Goal: Book appointment/travel/reservation

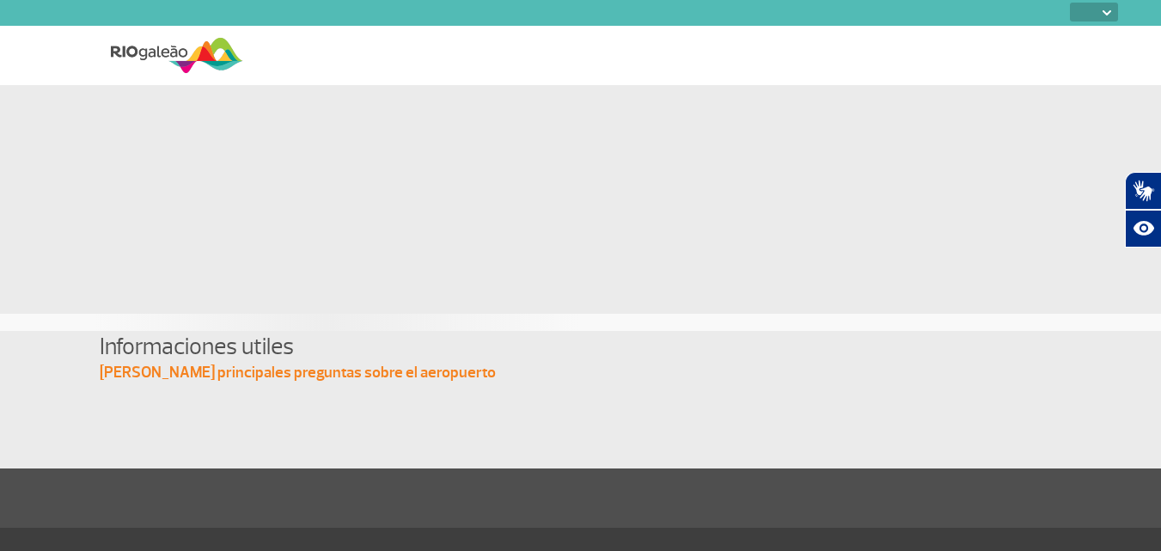
select select
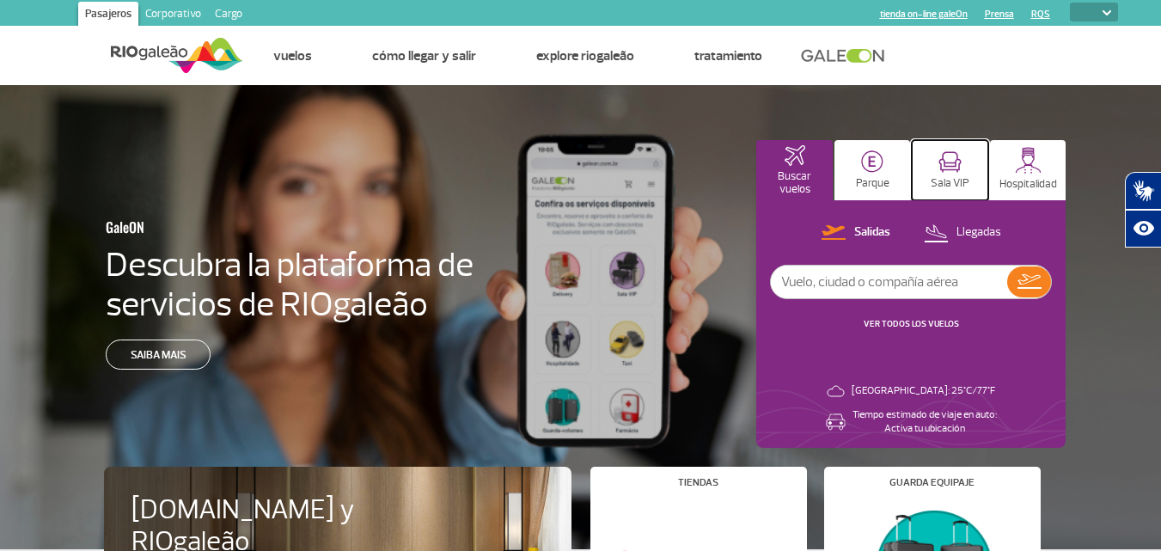
click at [955, 158] on img at bounding box center [949, 161] width 23 height 21
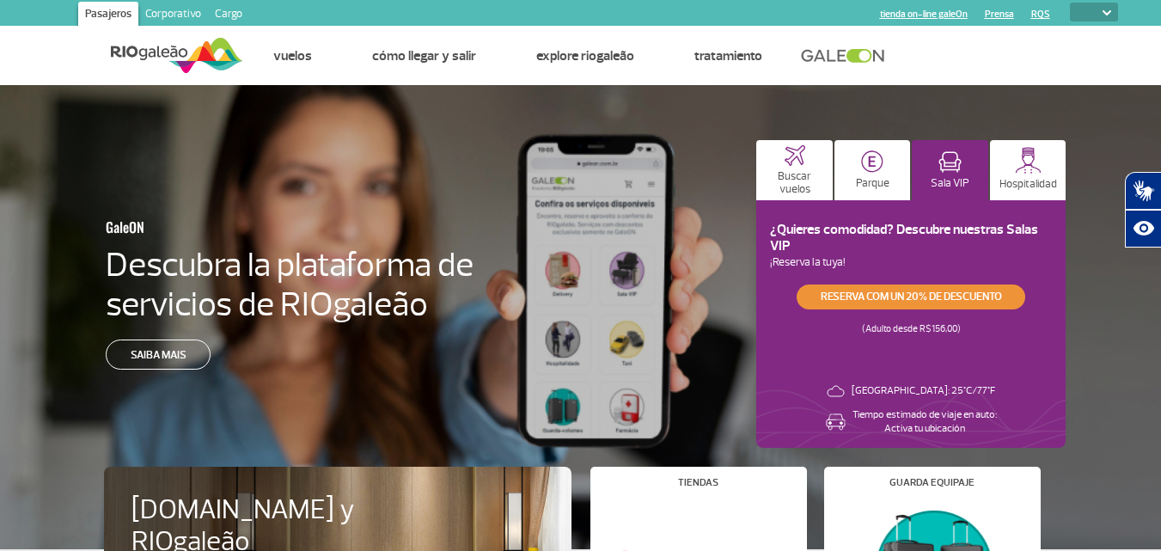
click at [881, 295] on link "Reserva com un 20% de descuento" at bounding box center [911, 296] width 229 height 25
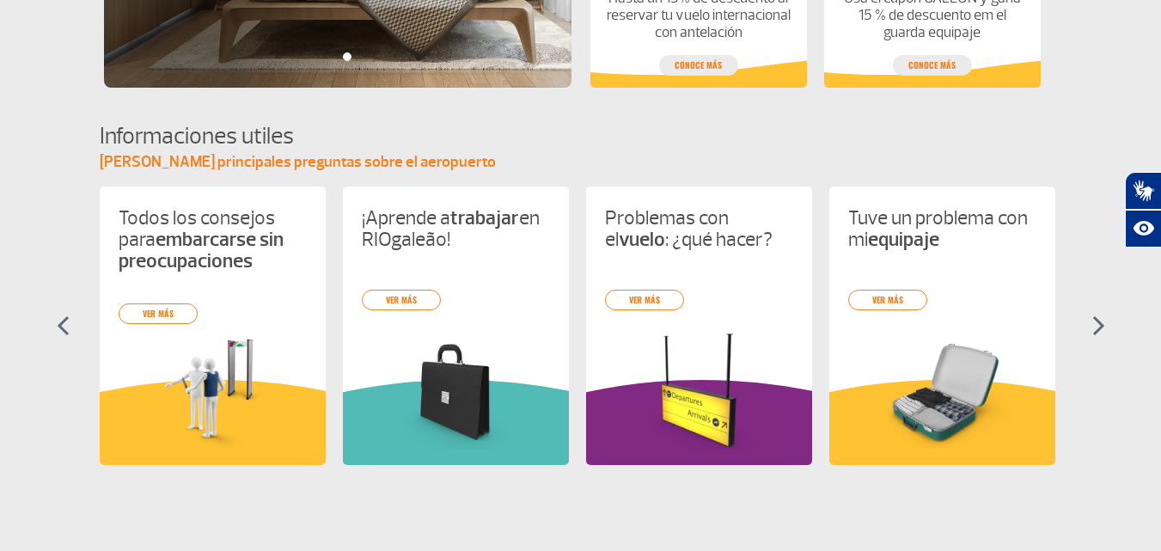
scroll to position [688, 0]
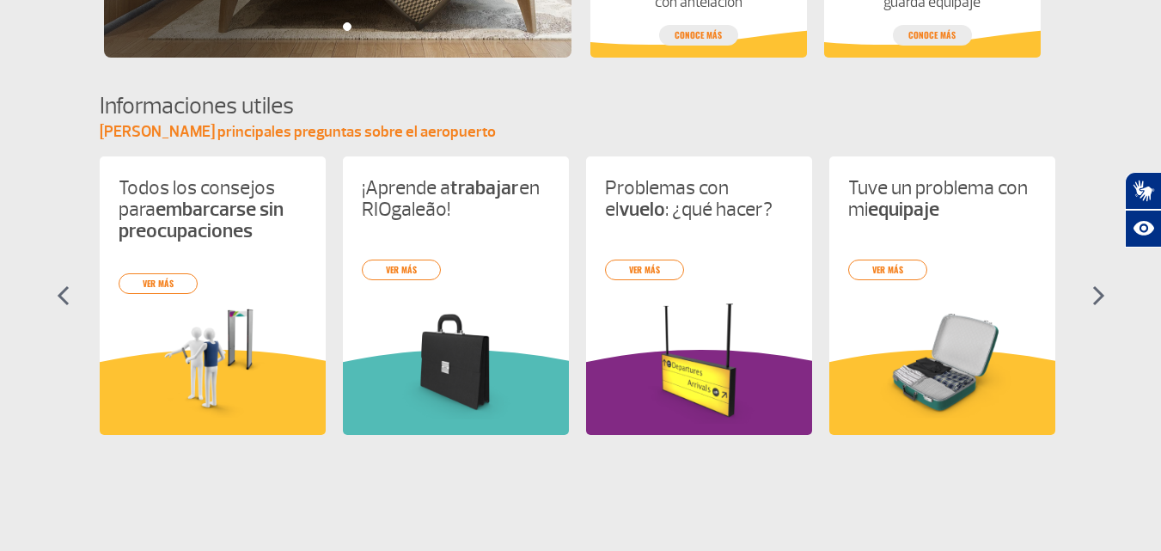
click at [1092, 302] on img at bounding box center [1098, 295] width 13 height 21
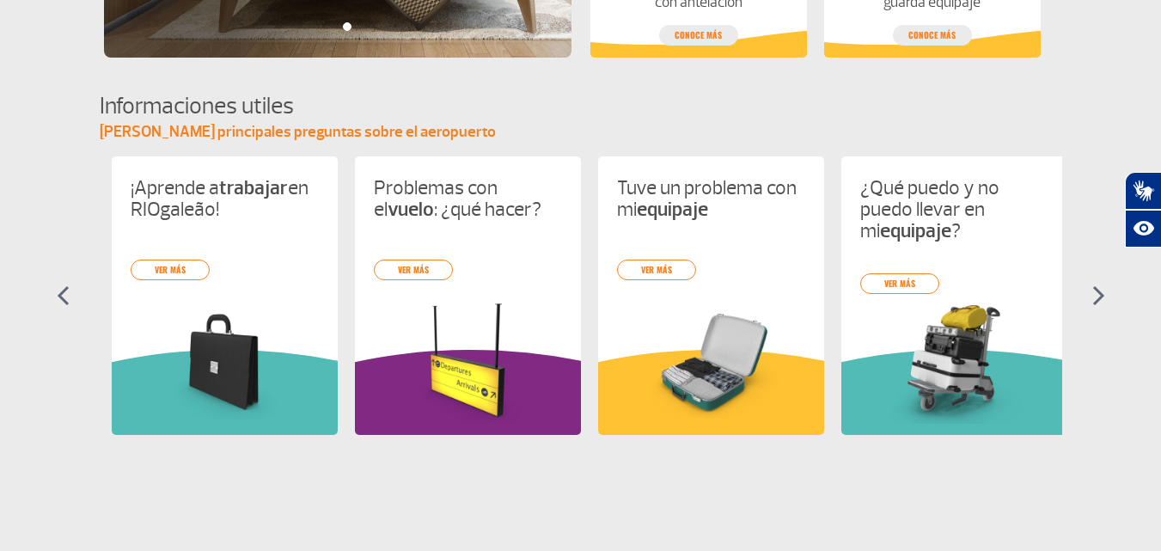
scroll to position [0, 243]
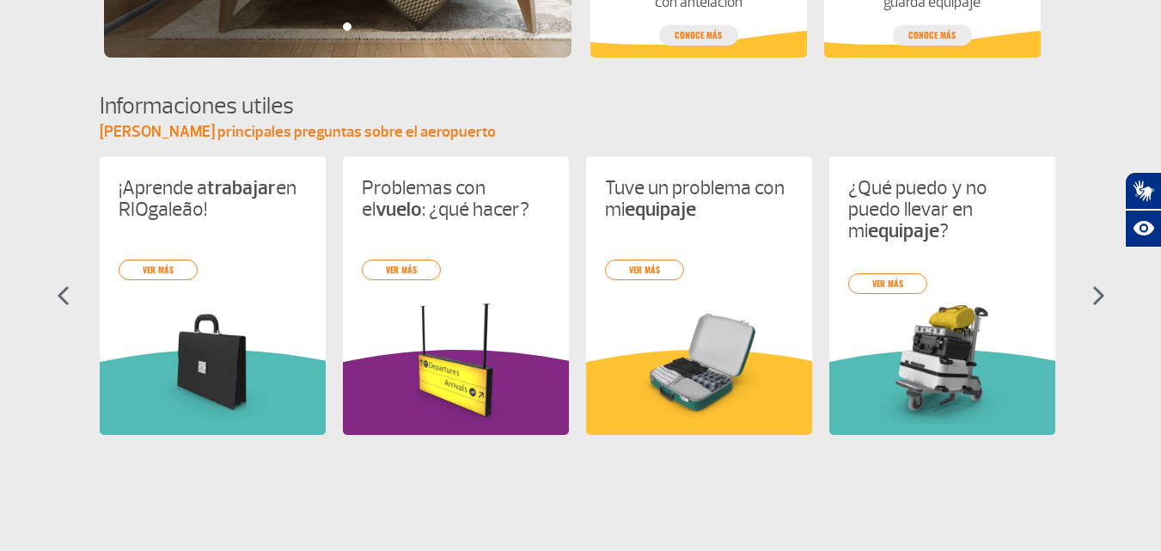
click at [1092, 305] on img at bounding box center [1098, 295] width 13 height 21
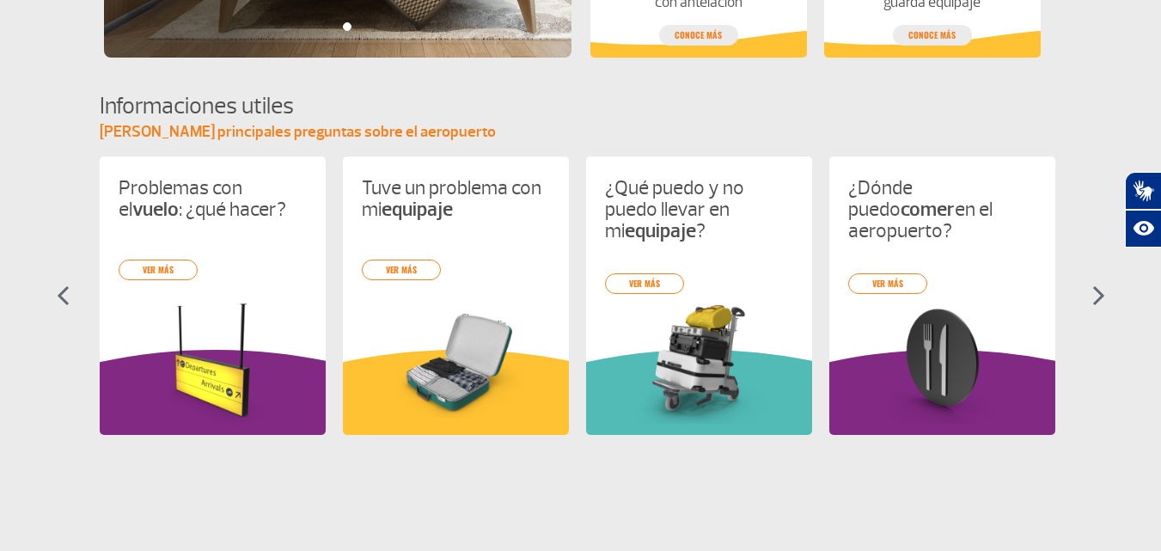
click at [1092, 304] on img at bounding box center [1098, 295] width 13 height 21
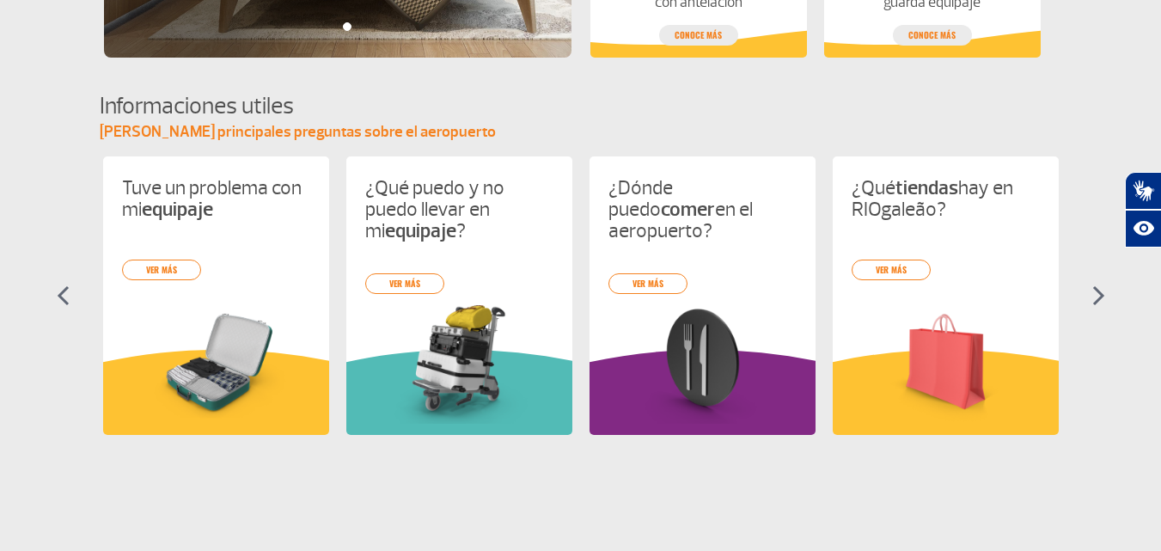
scroll to position [0, 730]
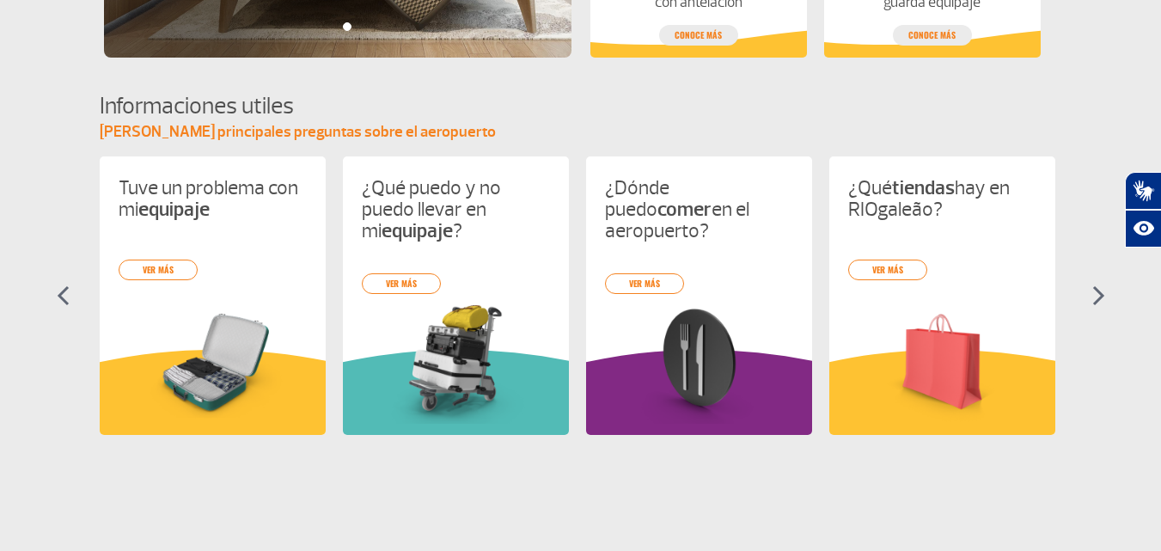
click at [1092, 304] on img at bounding box center [1098, 295] width 13 height 21
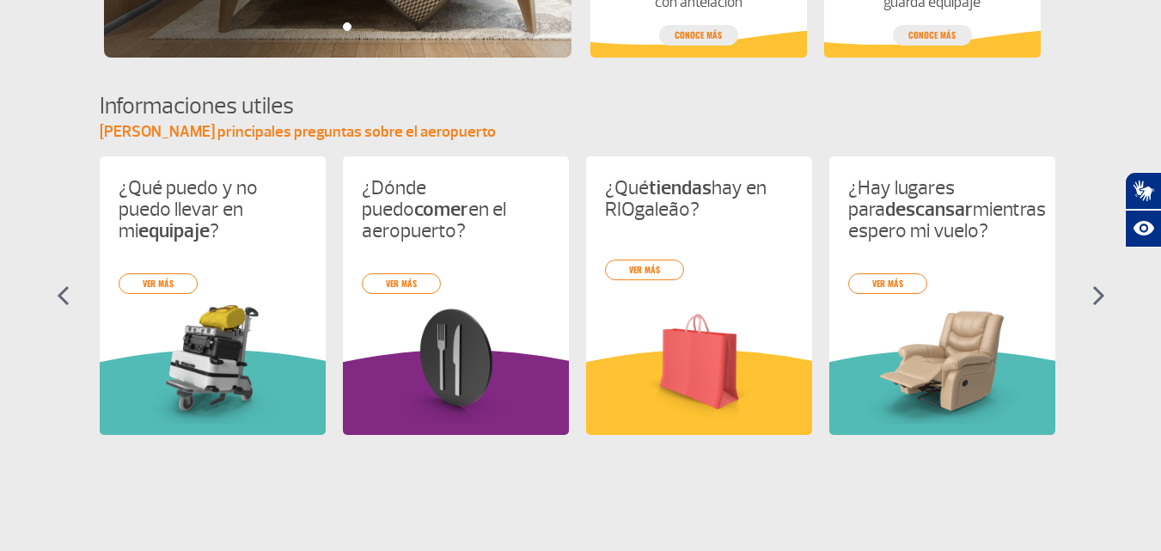
click at [1092, 304] on img at bounding box center [1098, 295] width 13 height 21
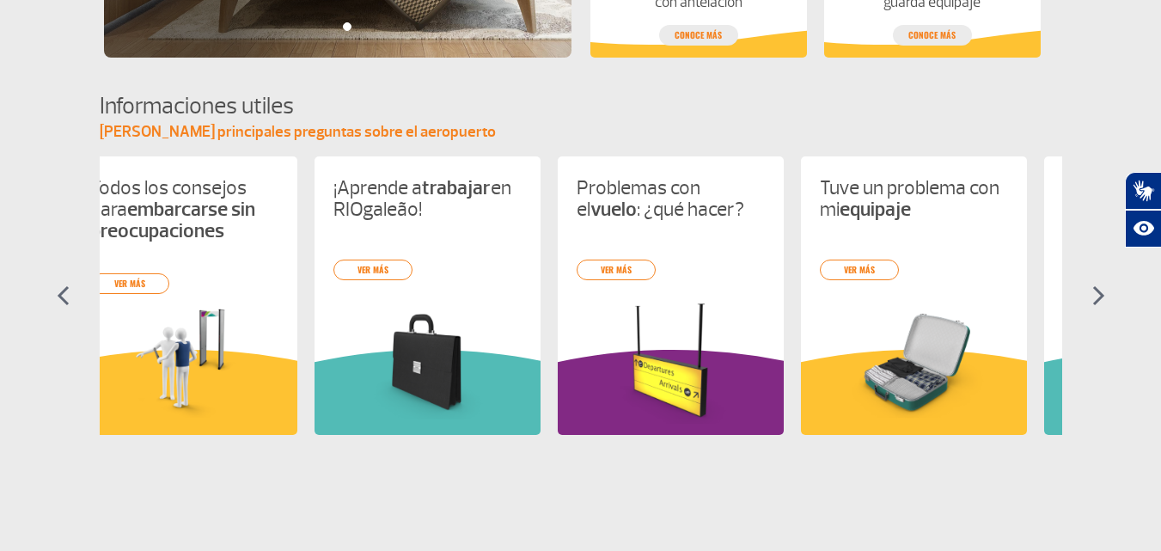
scroll to position [0, 0]
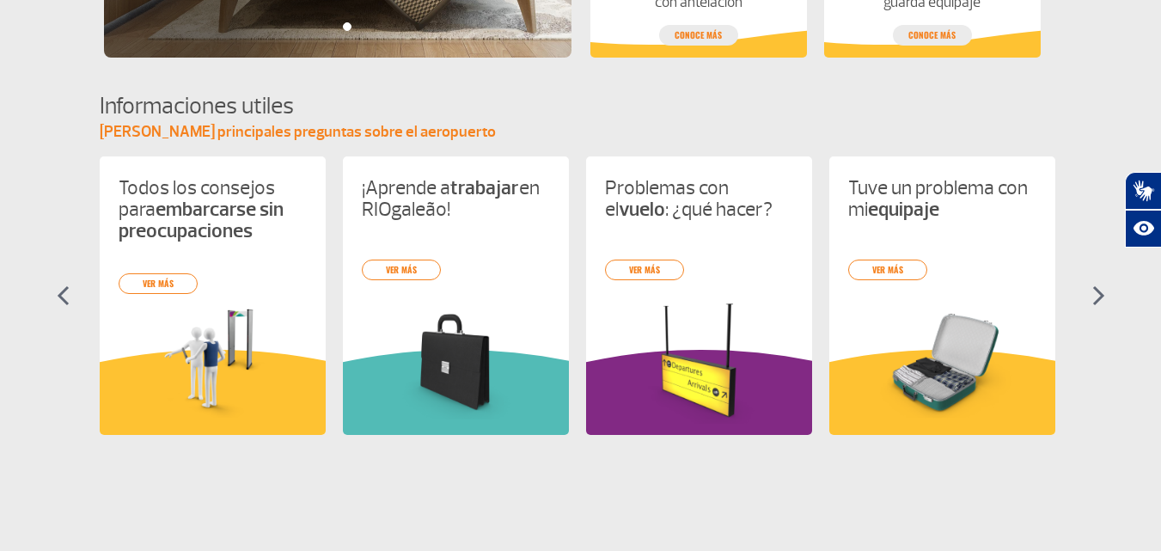
click at [1092, 304] on img at bounding box center [1098, 295] width 13 height 21
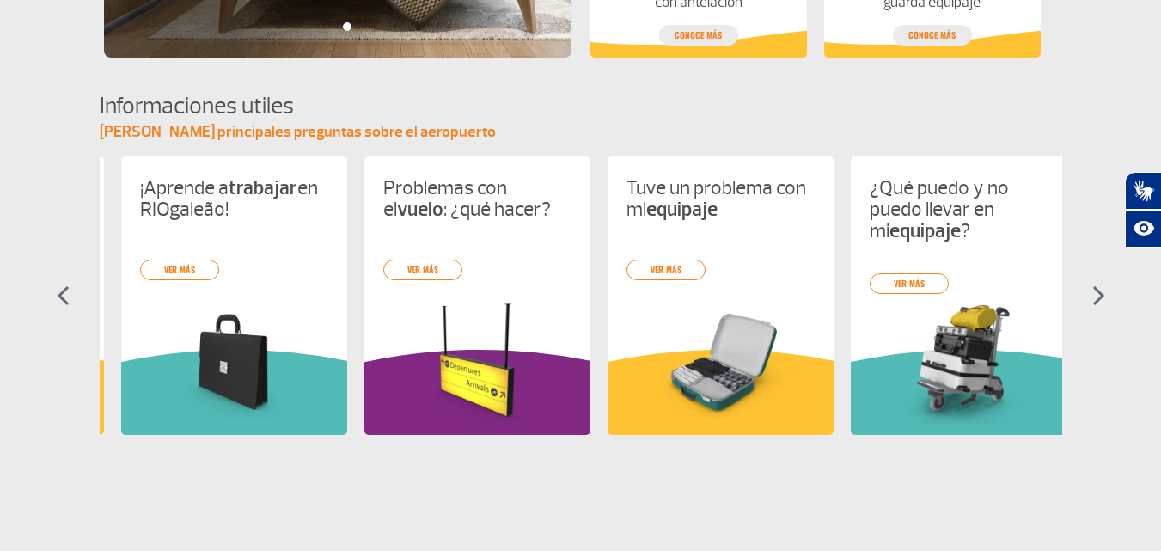
click at [1092, 304] on img at bounding box center [1098, 295] width 13 height 21
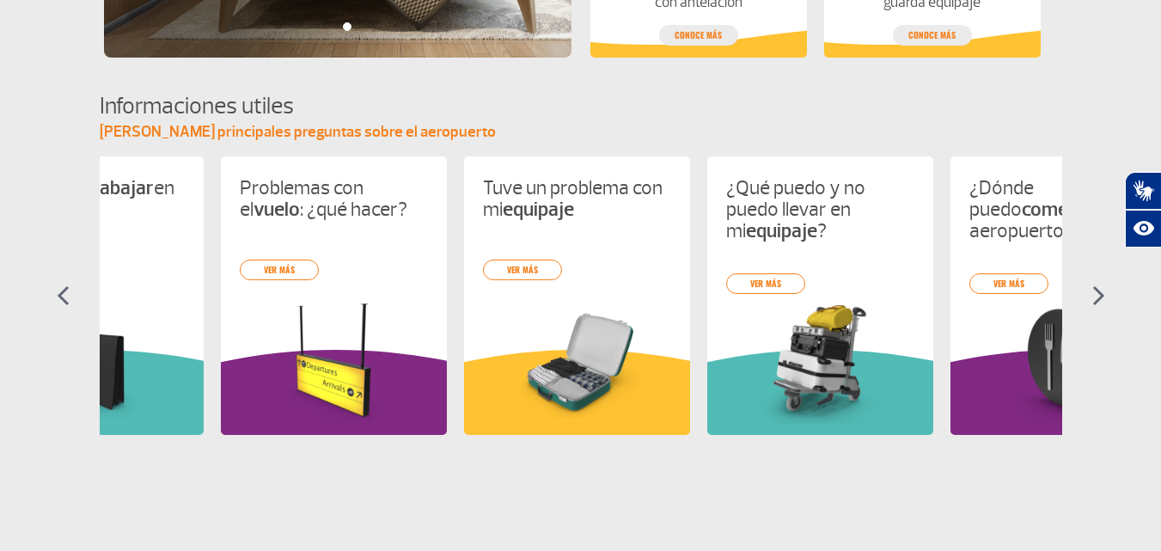
click at [1092, 304] on img at bounding box center [1098, 295] width 13 height 21
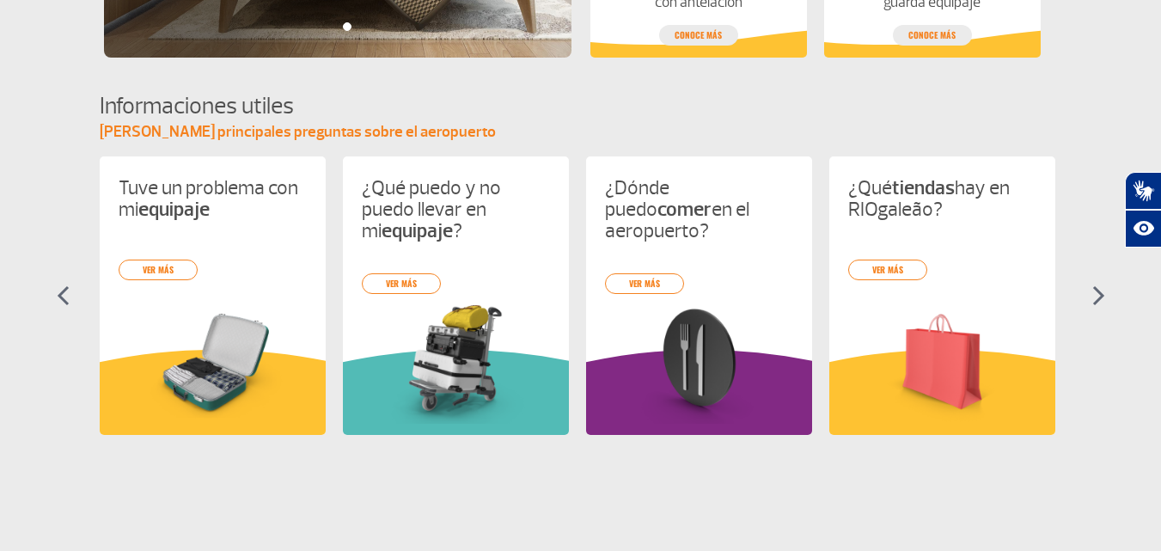
click at [1092, 303] on img at bounding box center [1098, 295] width 13 height 21
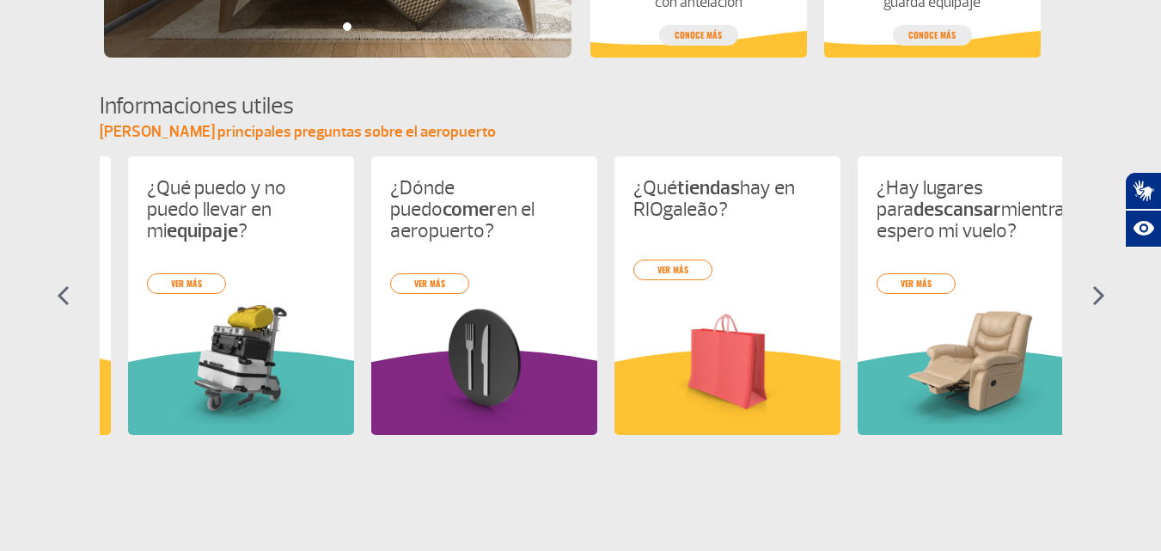
scroll to position [0, 973]
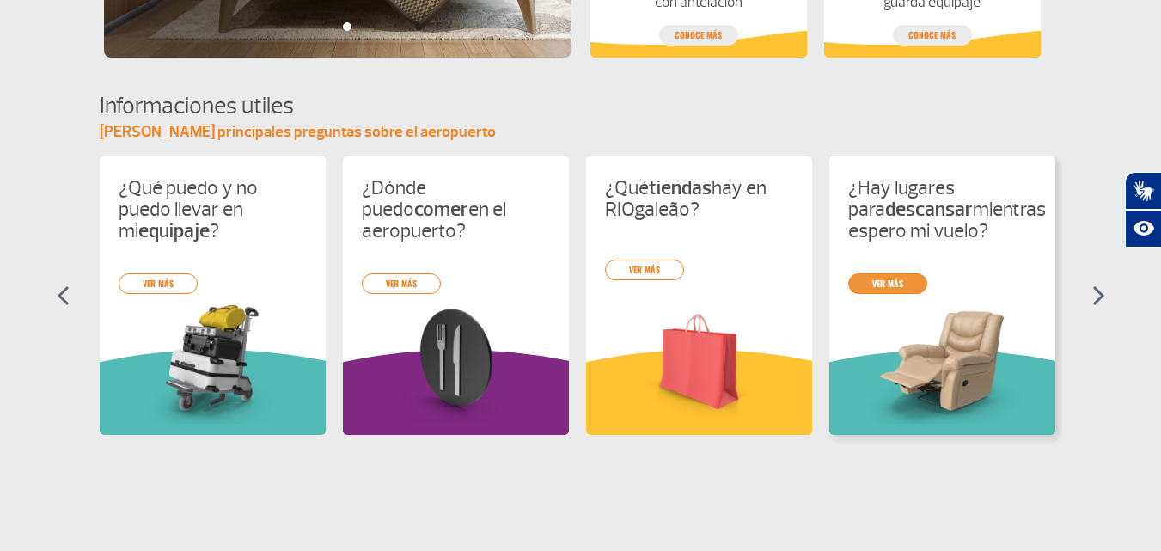
click at [920, 290] on link "ver más" at bounding box center [887, 283] width 79 height 21
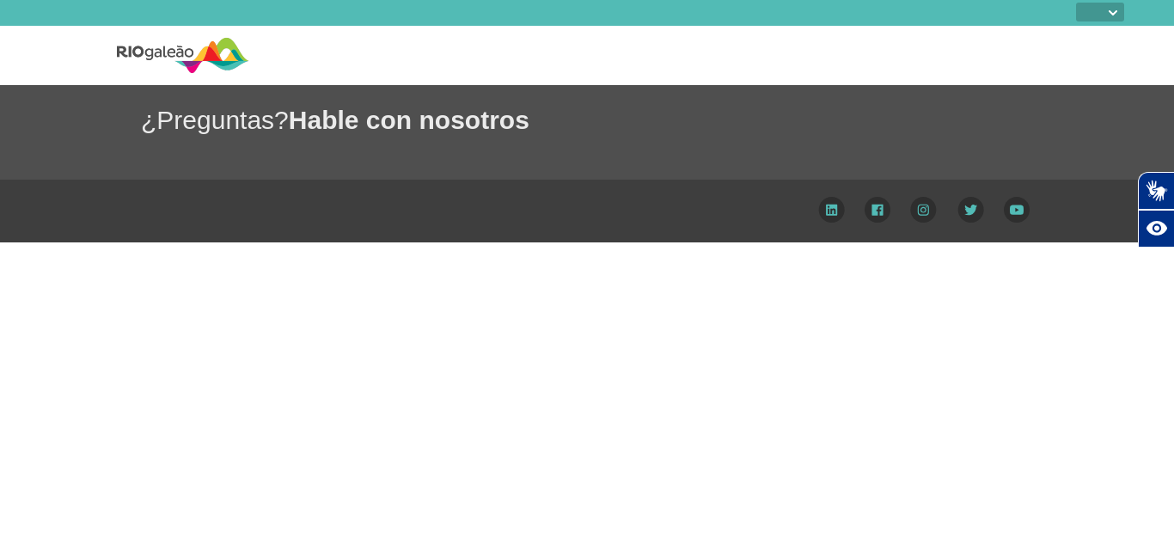
select select
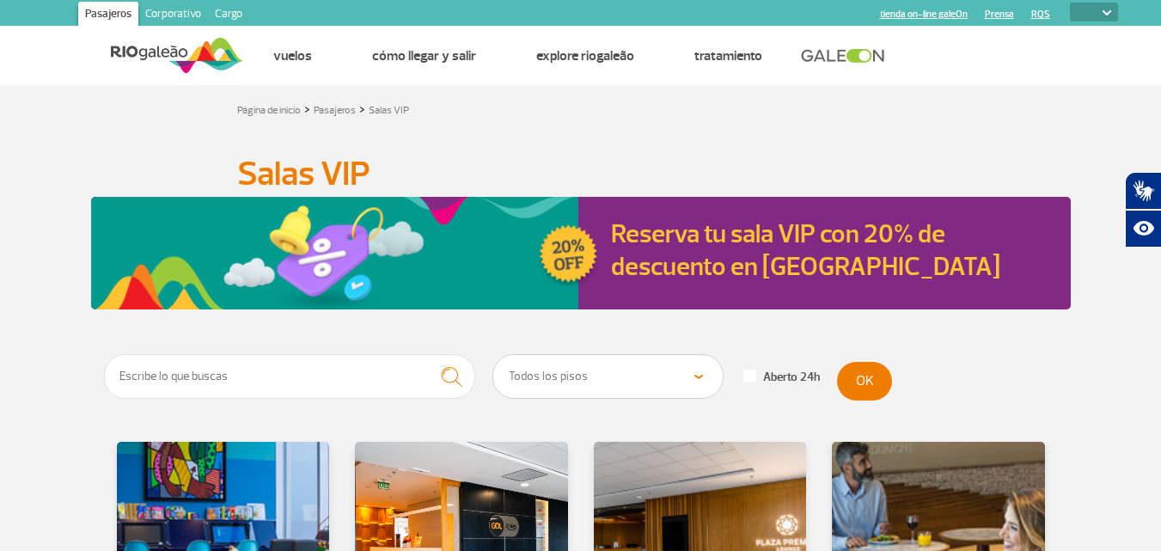
click at [174, 20] on link "Corporativo" at bounding box center [173, 16] width 70 height 28
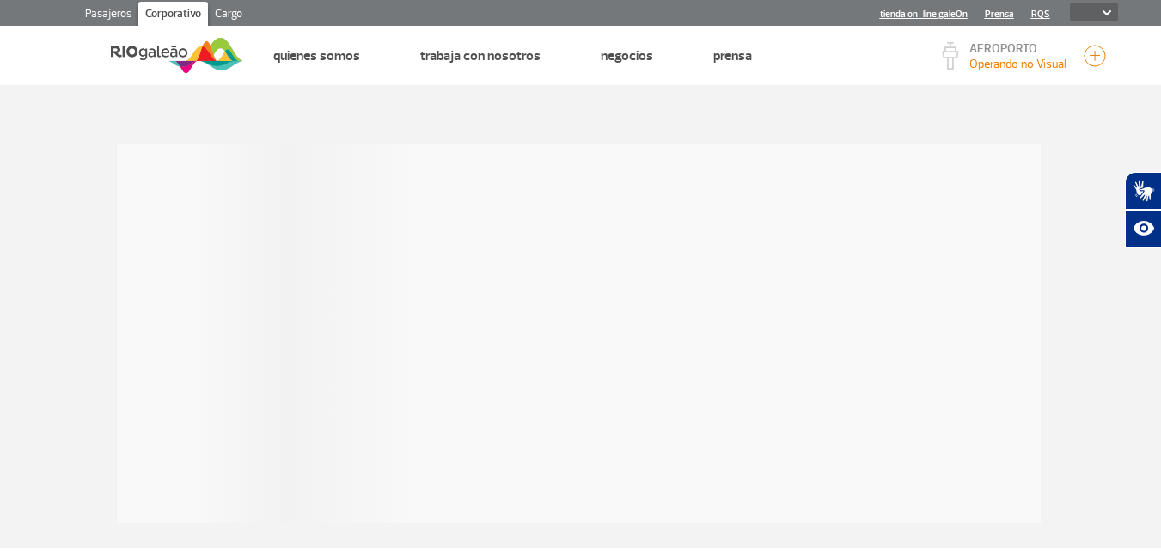
click at [120, 6] on link "Pasajeros" at bounding box center [108, 16] width 60 height 28
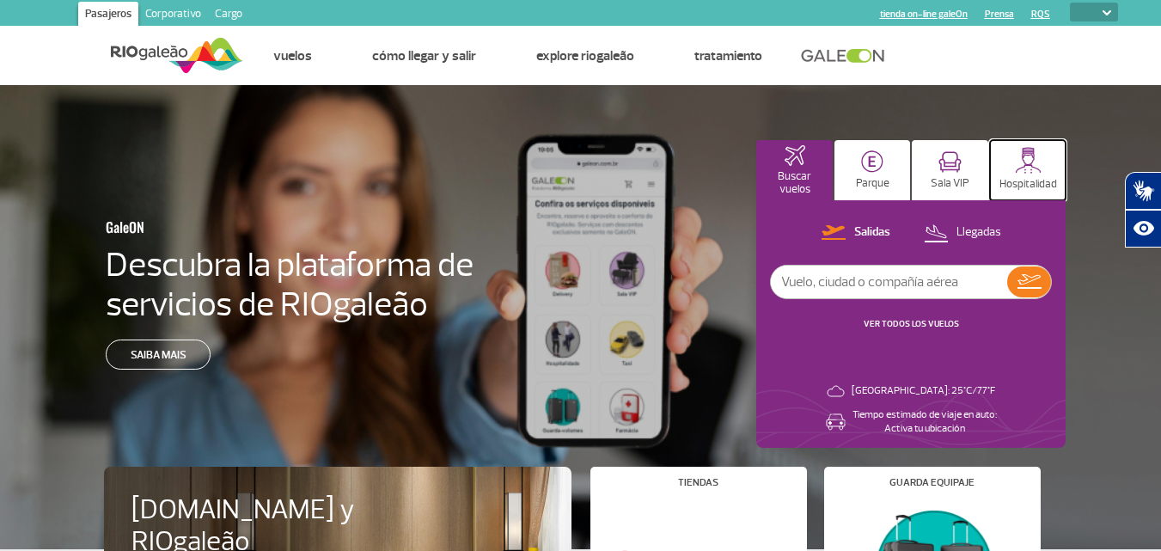
click at [1019, 176] on button "Hospitalidad" at bounding box center [1028, 170] width 76 height 60
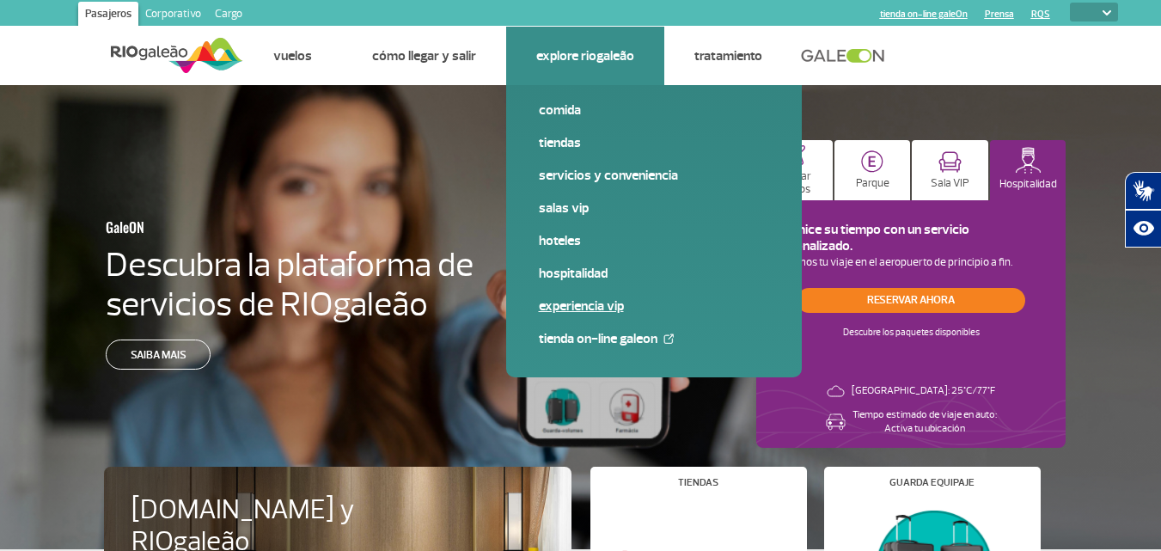
click at [592, 314] on link "Experiencia VIP" at bounding box center [654, 305] width 230 height 19
click at [582, 316] on span "Experiencia VIP" at bounding box center [654, 312] width 230 height 33
click at [576, 308] on link "Experiencia VIP" at bounding box center [654, 305] width 230 height 19
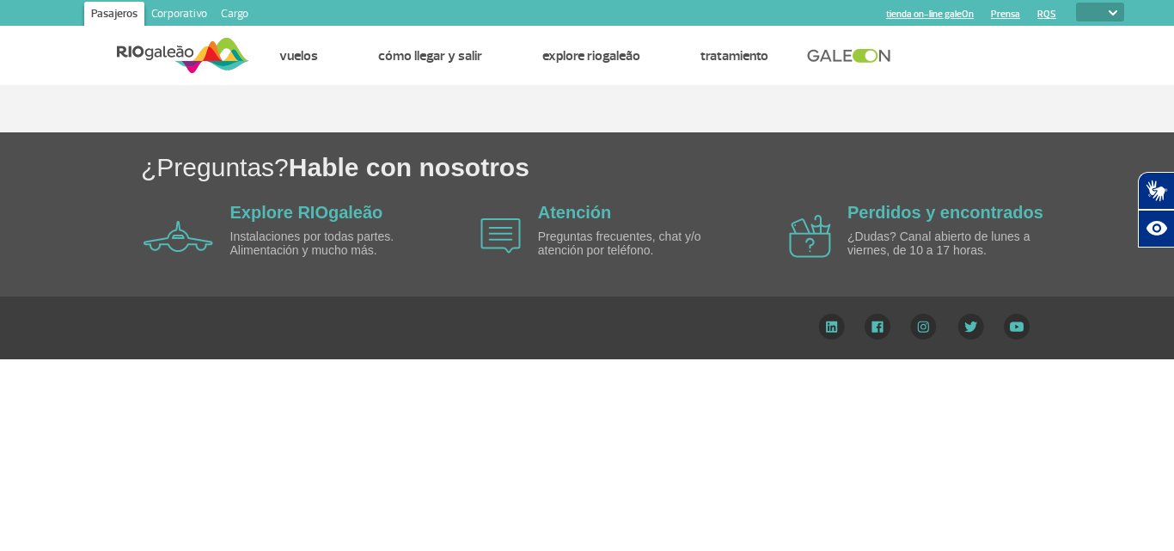
drag, startPoint x: 576, startPoint y: 308, endPoint x: 0, endPoint y: 160, distance: 594.5
click at [0, 160] on div "¿Preguntas? Hable con nosotros" at bounding box center [587, 167] width 1174 height 35
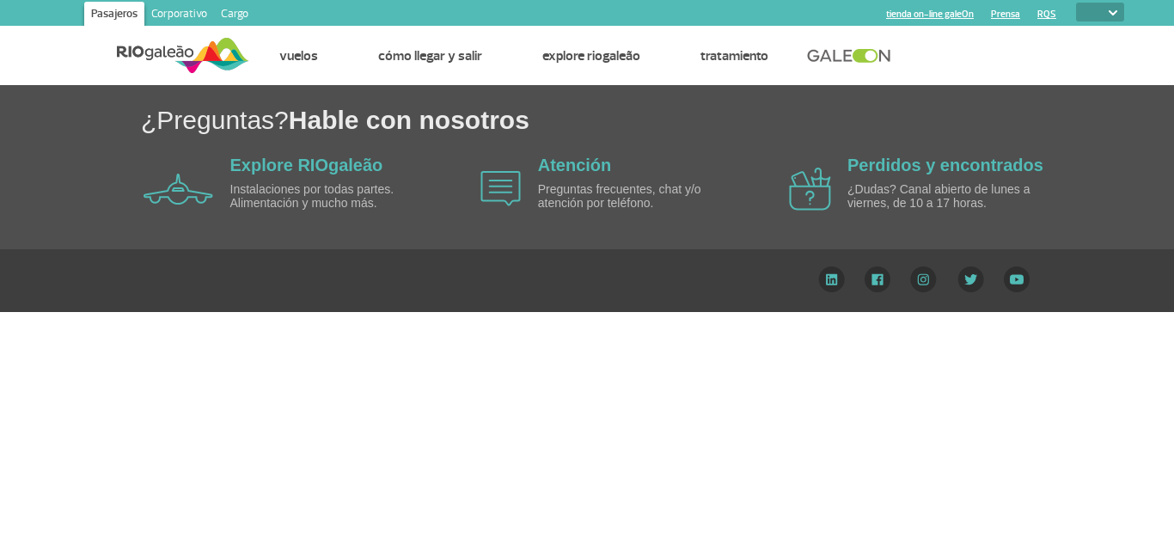
select select
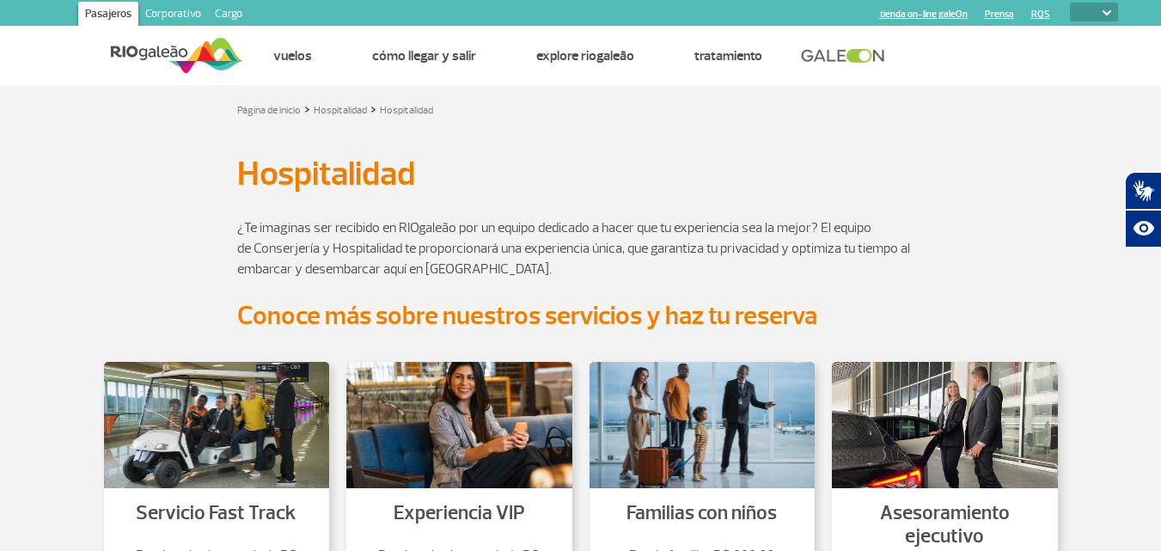
click at [932, 223] on div "¿Te imaginas ser recibido en RIOgaleão por un equipo dedicado a hacer que tu ex…" at bounding box center [581, 248] width 954 height 103
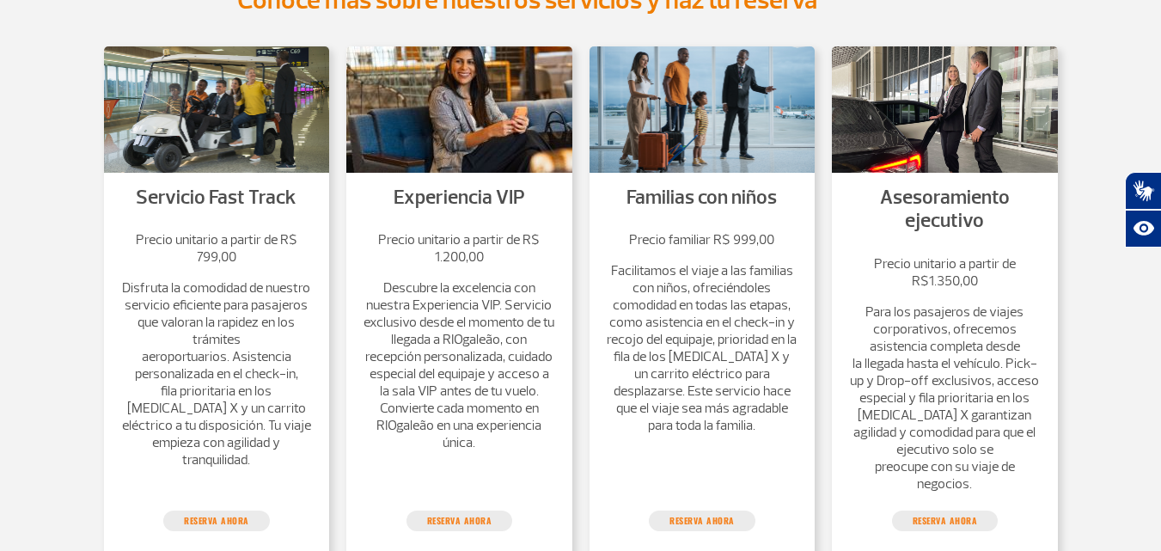
scroll to position [344, 0]
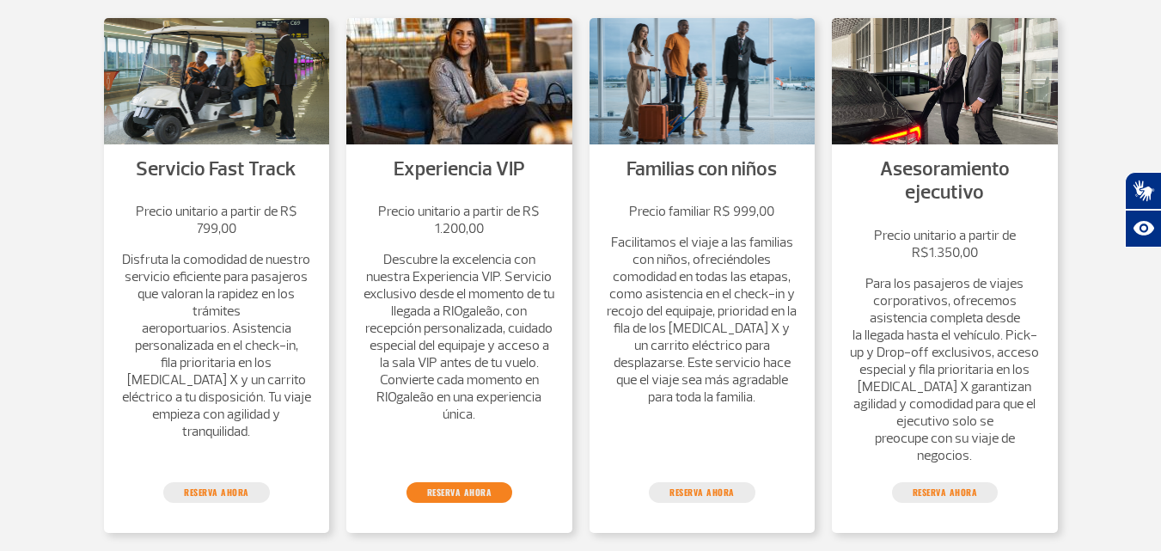
click at [474, 484] on link "reserva ahora" at bounding box center [459, 492] width 107 height 21
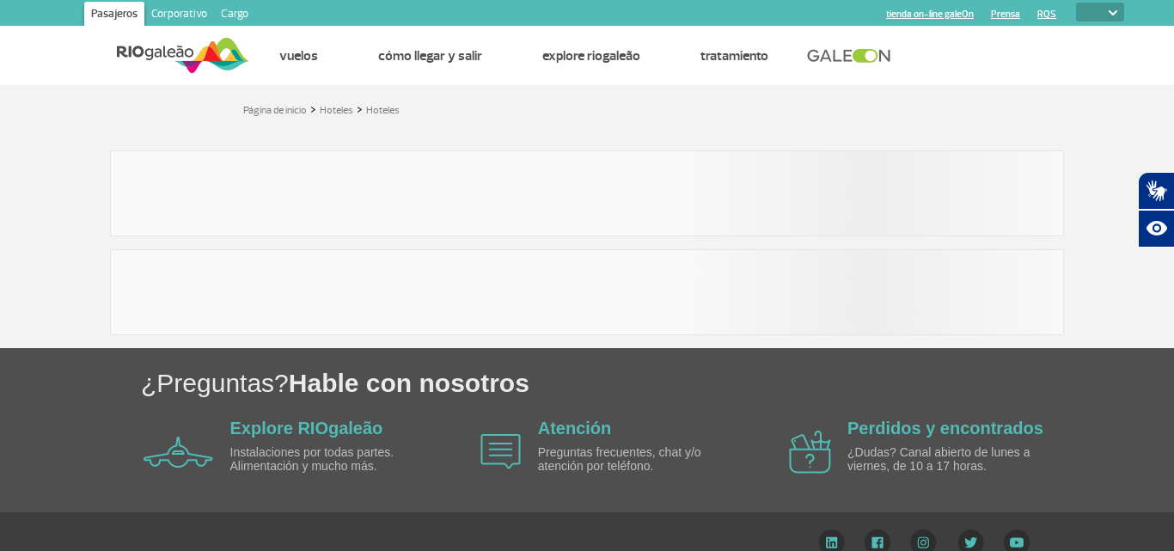
select select
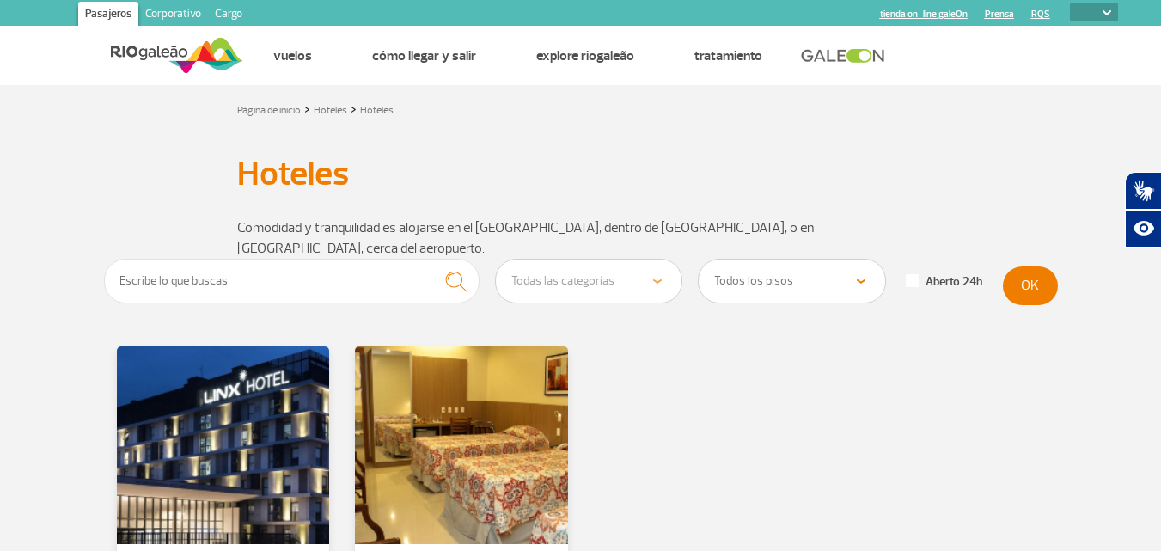
click at [804, 367] on div "Linx Hotel 24h Rio Aeroporto Hotel 24h" at bounding box center [581, 503] width 954 height 314
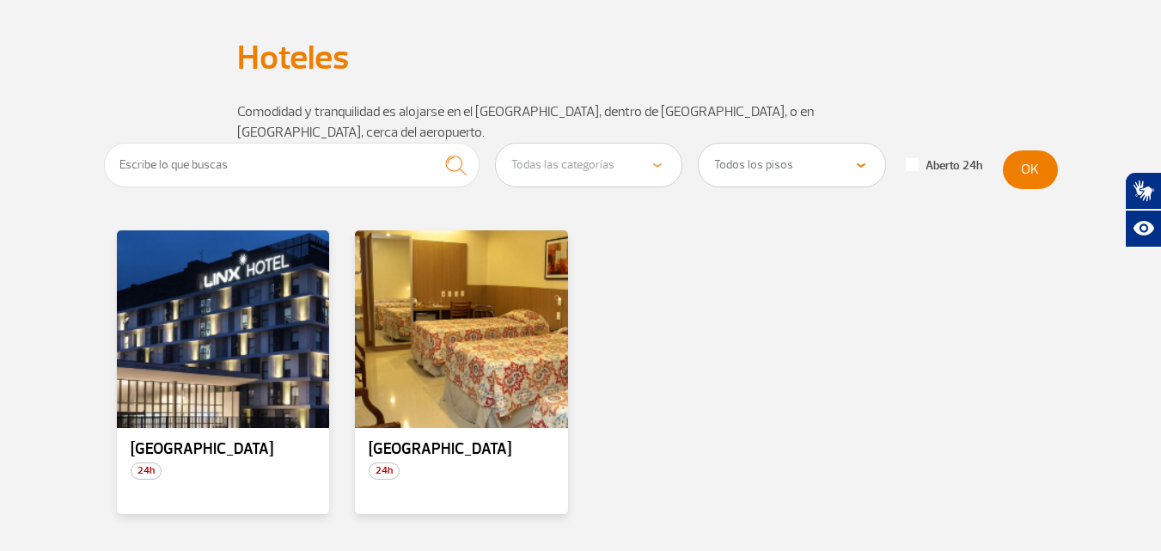
scroll to position [86, 0]
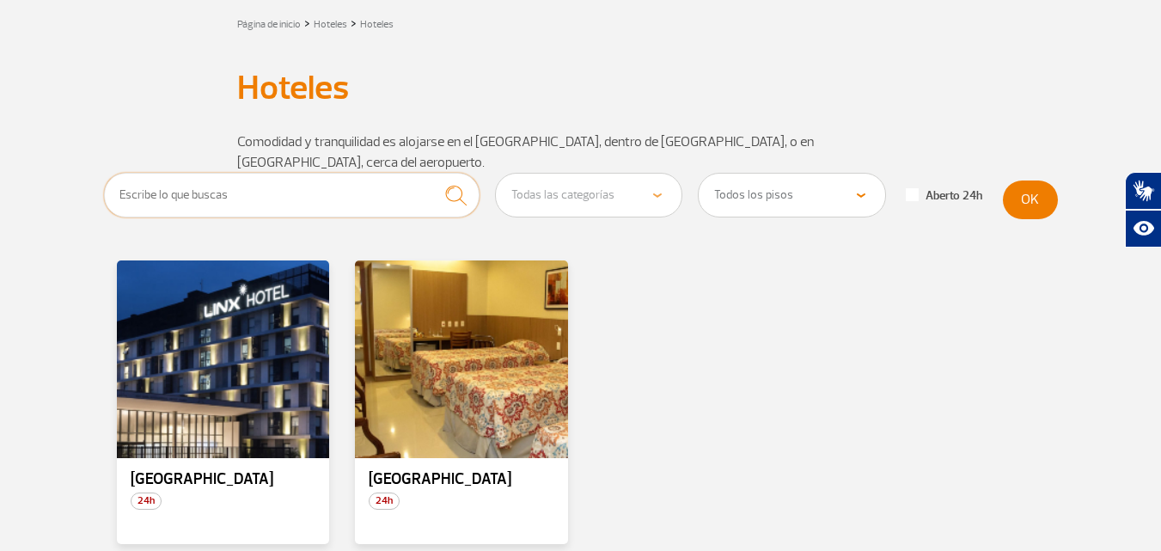
click at [373, 174] on input "text" at bounding box center [292, 195] width 376 height 45
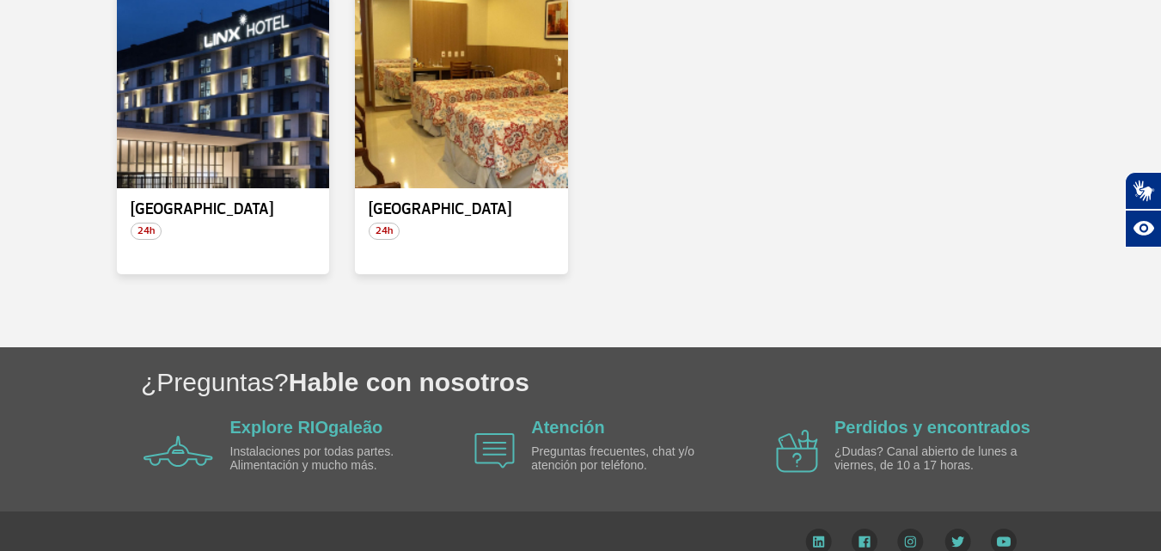
scroll to position [358, 0]
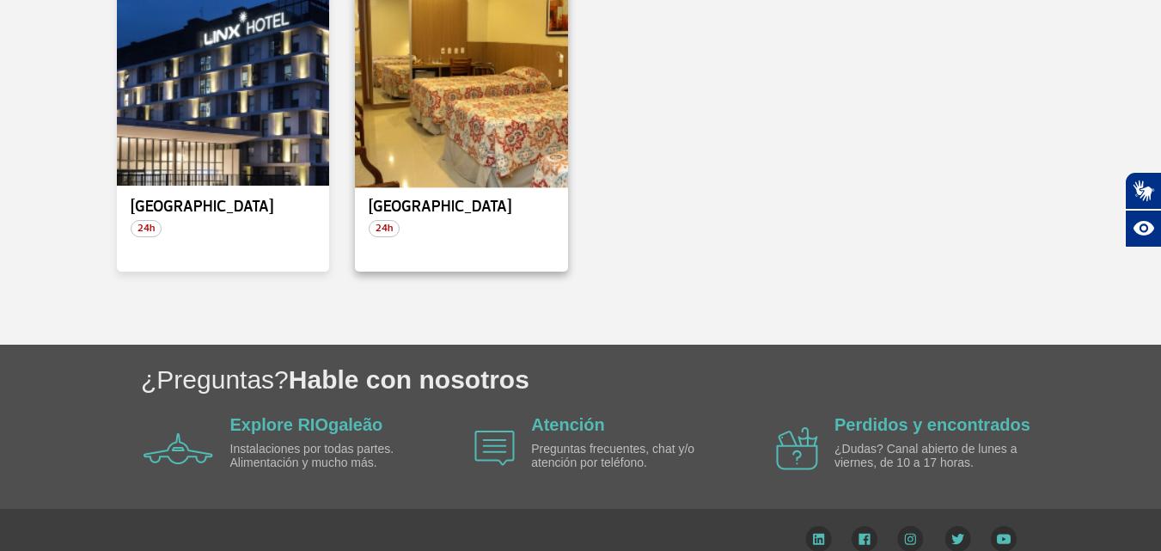
click at [454, 150] on div at bounding box center [461, 87] width 217 height 202
